Goal: Navigation & Orientation: Find specific page/section

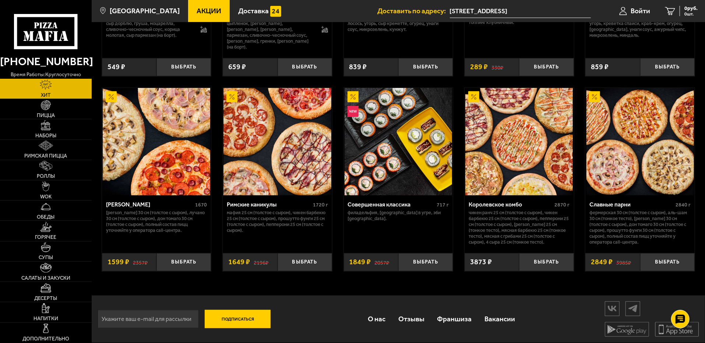
scroll to position [376, 0]
click at [51, 133] on link "Наборы" at bounding box center [46, 129] width 92 height 20
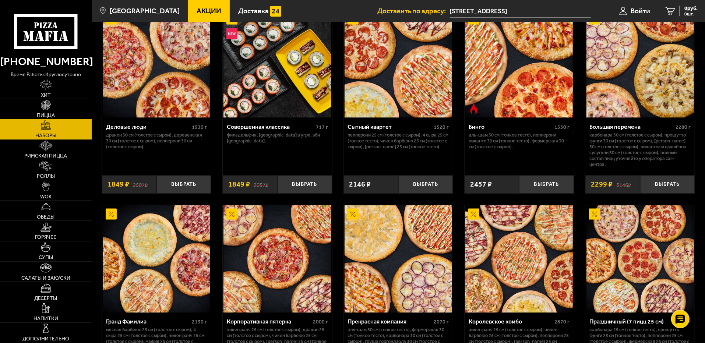
scroll to position [847, 0]
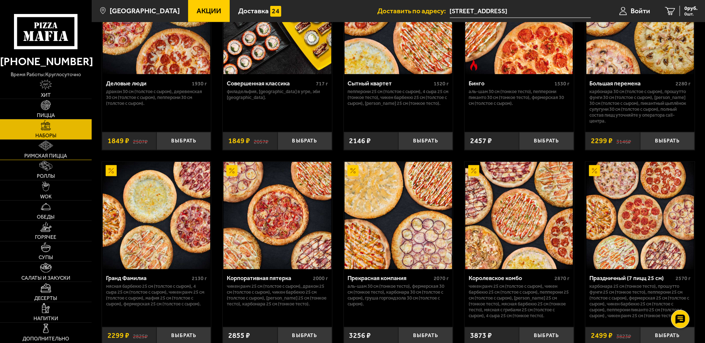
click at [49, 151] on link "Римская пицца" at bounding box center [46, 150] width 92 height 20
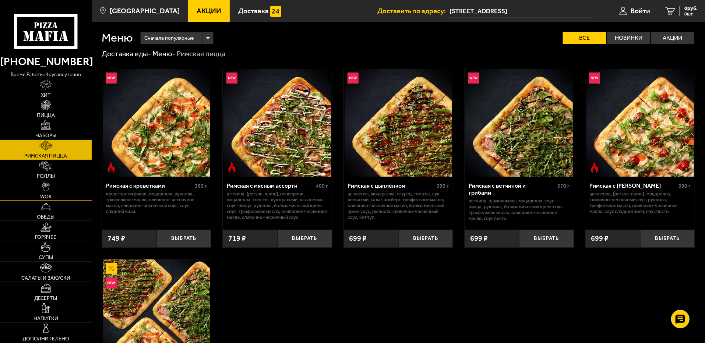
click at [55, 193] on link "WOK" at bounding box center [46, 190] width 92 height 20
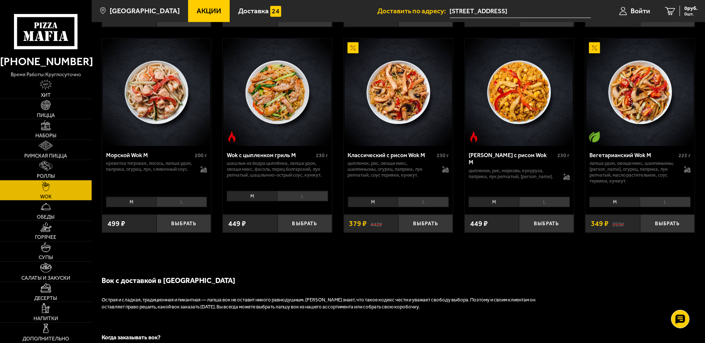
scroll to position [479, 0]
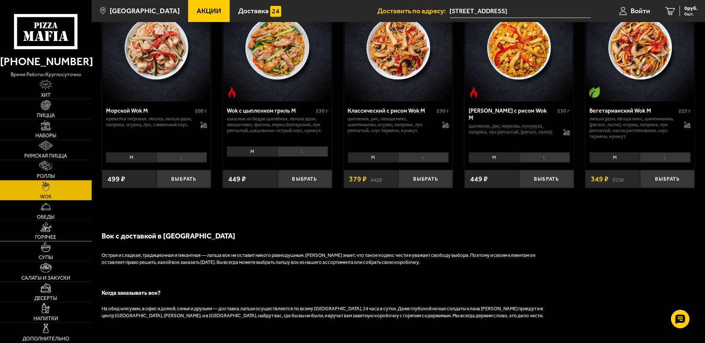
click at [56, 227] on link "Горячее" at bounding box center [46, 231] width 92 height 20
